Goal: Task Accomplishment & Management: Manage account settings

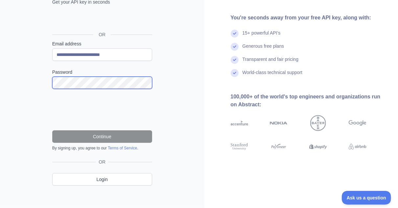
scroll to position [61, 0]
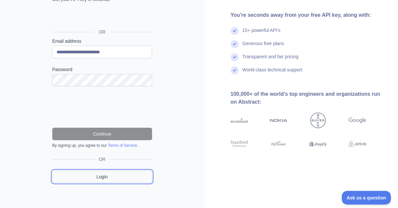
click at [111, 175] on link "Login" at bounding box center [102, 176] width 100 height 12
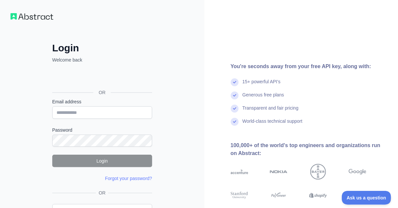
scroll to position [42, 0]
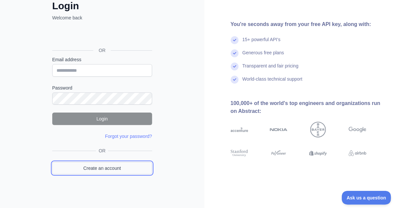
click at [140, 166] on link "Create an account" at bounding box center [102, 168] width 100 height 12
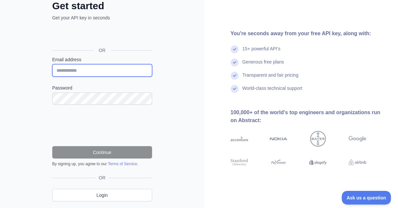
click at [101, 68] on input "Email address" at bounding box center [102, 70] width 100 height 12
type input "**********"
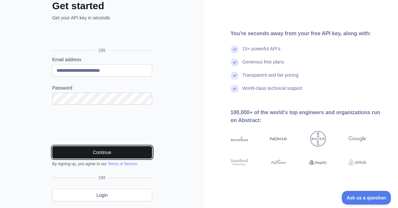
click at [112, 149] on button "Continue" at bounding box center [102, 152] width 100 height 12
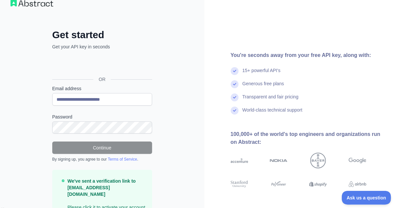
scroll to position [33, 0]
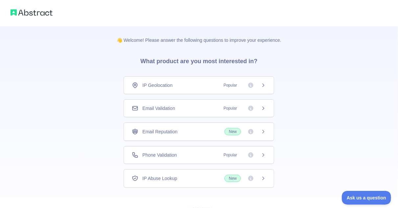
click at [209, 88] on div "IP Geolocation Popular" at bounding box center [199, 85] width 134 height 7
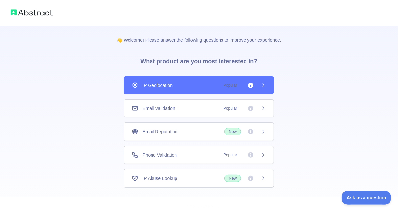
drag, startPoint x: 210, startPoint y: 106, endPoint x: 212, endPoint y: 116, distance: 10.7
click at [210, 106] on div "Email Validation Popular" at bounding box center [199, 108] width 134 height 7
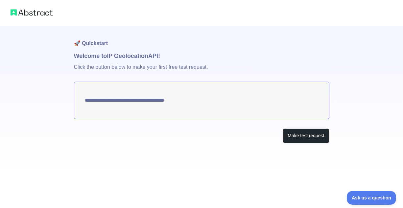
type textarea "**********"
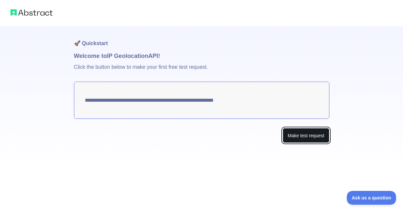
click at [297, 132] on button "Make test request" at bounding box center [306, 135] width 46 height 15
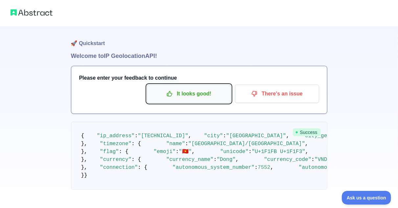
click at [203, 87] on button "It looks good!" at bounding box center [189, 94] width 84 height 18
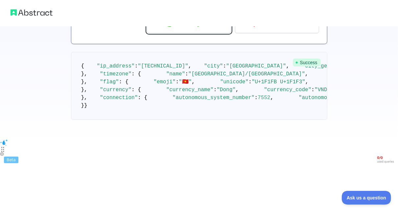
scroll to position [197, 0]
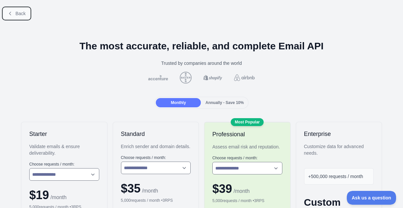
click at [19, 15] on span "Back" at bounding box center [20, 13] width 10 height 5
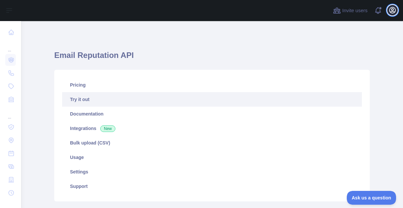
click at [395, 10] on icon "button" at bounding box center [393, 10] width 6 height 6
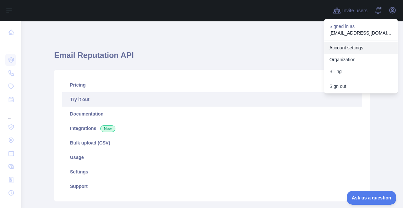
click at [349, 49] on link "Account settings" at bounding box center [361, 48] width 74 height 12
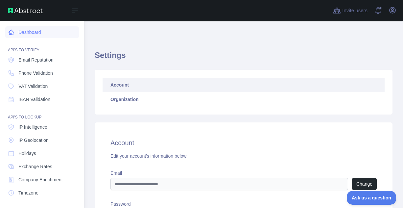
click at [23, 27] on link "Dashboard" at bounding box center [42, 32] width 74 height 12
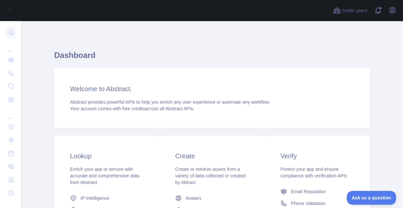
click at [70, 104] on span "Abstract provides powerful APIs to help you enrich any user experience or autom…" at bounding box center [170, 101] width 200 height 5
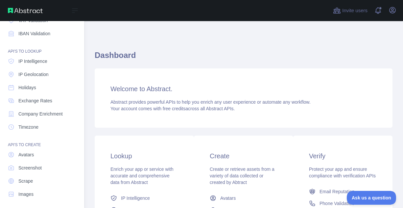
scroll to position [68, 0]
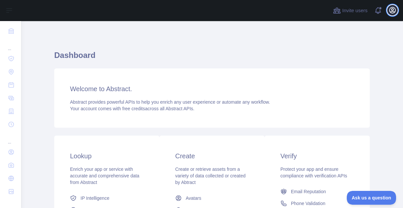
click at [394, 8] on icon "button" at bounding box center [393, 10] width 8 height 8
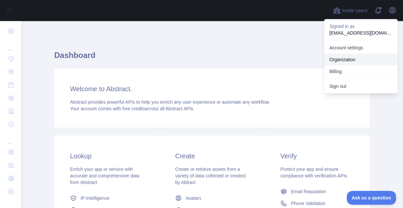
click at [346, 54] on link "Organization" at bounding box center [361, 60] width 74 height 12
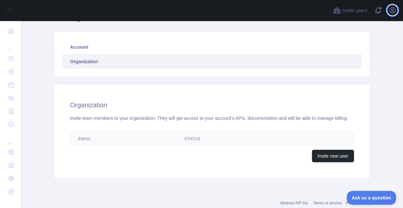
scroll to position [56, 0]
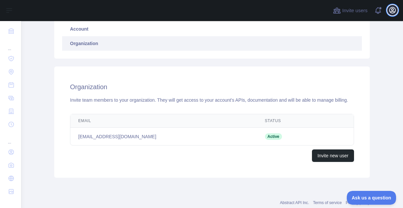
click at [388, 9] on button "Open user menu" at bounding box center [392, 10] width 11 height 11
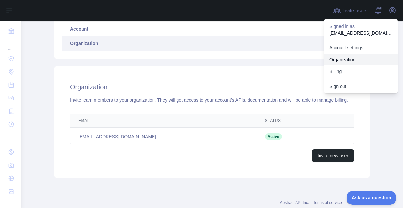
click at [361, 57] on link "Organization" at bounding box center [361, 60] width 74 height 12
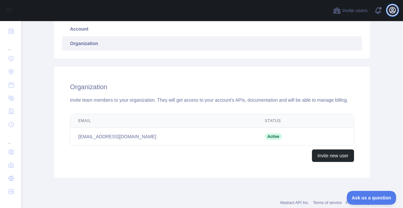
click at [392, 12] on icon "button" at bounding box center [393, 10] width 8 height 8
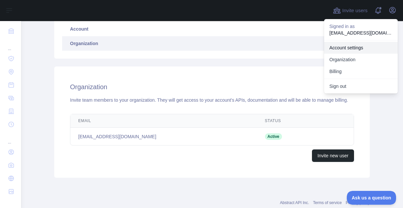
click at [359, 44] on link "Account settings" at bounding box center [361, 48] width 74 height 12
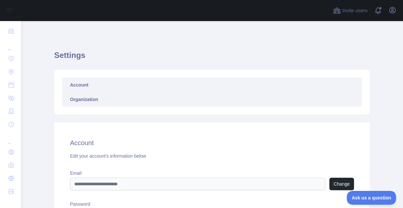
click at [285, 106] on link "Organization" at bounding box center [212, 99] width 300 height 14
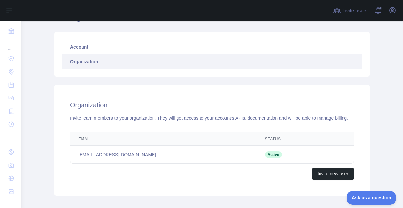
scroll to position [74, 0]
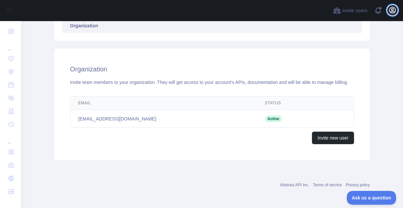
click at [390, 9] on icon "button" at bounding box center [393, 10] width 6 height 6
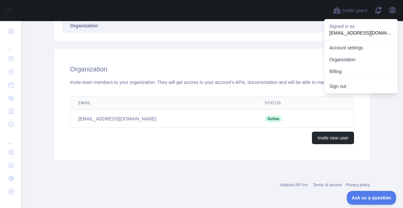
click at [364, 28] on p "Signed in as" at bounding box center [361, 26] width 63 height 7
click at [284, 40] on div "Account Organization" at bounding box center [212, 18] width 316 height 45
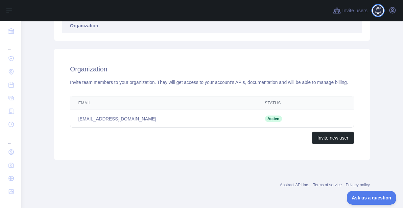
click at [378, 11] on span at bounding box center [380, 10] width 13 height 21
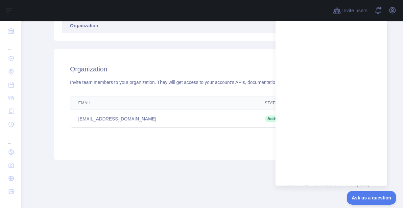
click at [224, 142] on div "Invite new user" at bounding box center [212, 138] width 284 height 12
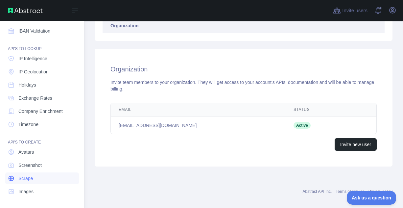
click at [42, 178] on link "Scrape" at bounding box center [42, 178] width 74 height 12
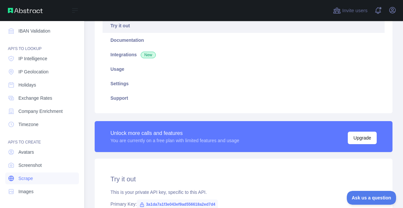
type textarea "**********"
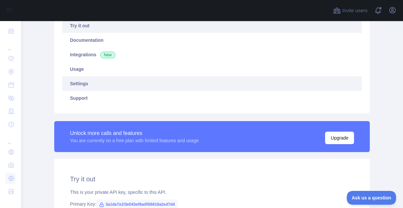
click at [99, 82] on link "Settings" at bounding box center [212, 83] width 300 height 14
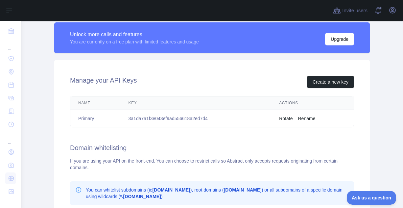
scroll to position [172, 0]
click at [213, 114] on td "3a1da7a1f3e043ef9ad556618a2ed7d4" at bounding box center [196, 118] width 151 height 17
drag, startPoint x: 207, startPoint y: 119, endPoint x: 124, endPoint y: 119, distance: 82.6
click at [124, 119] on td "3a1da7a1f3e043ef9ad556618a2ed7d4" at bounding box center [196, 118] width 151 height 17
copy td "3a1da7a1f3e043ef9ad556618a2ed7d4"
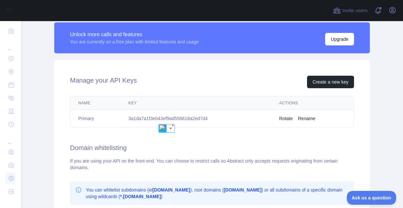
click at [221, 100] on th "Key" at bounding box center [196, 102] width 151 height 13
